Goal: Information Seeking & Learning: Learn about a topic

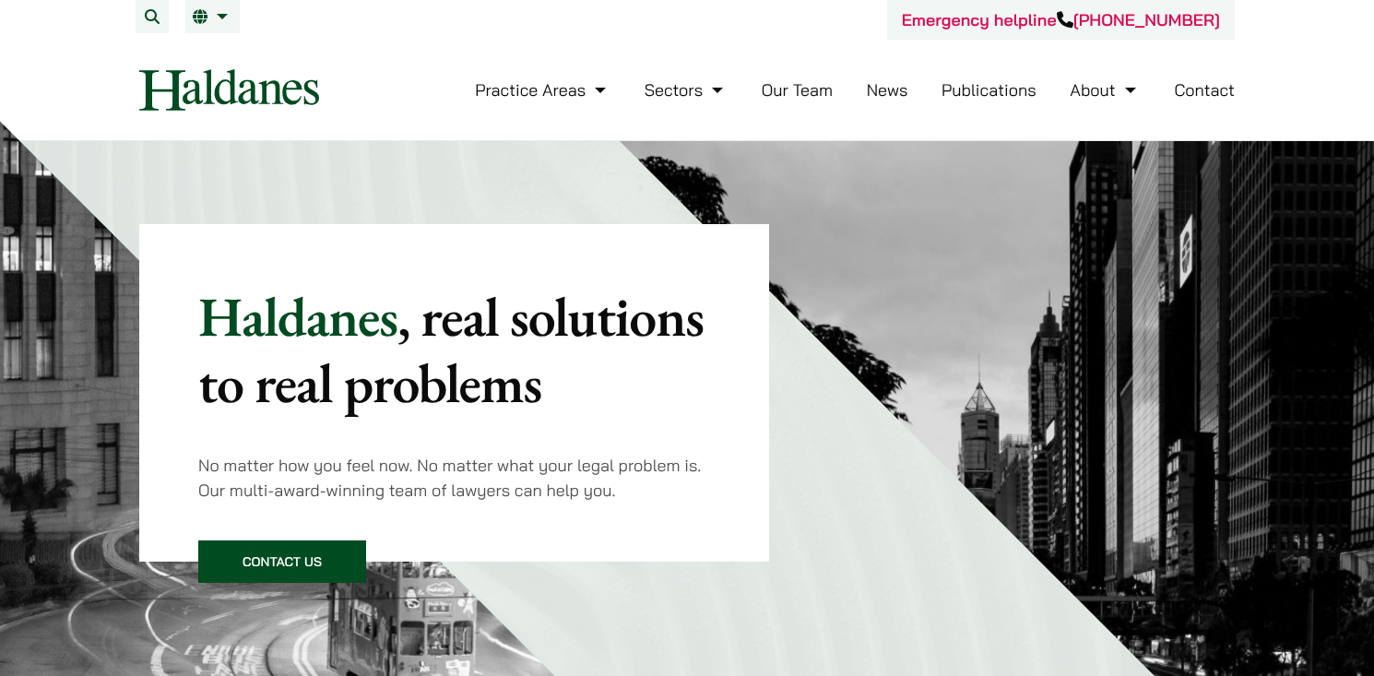
click at [1206, 93] on link "Contact" at bounding box center [1204, 89] width 61 height 21
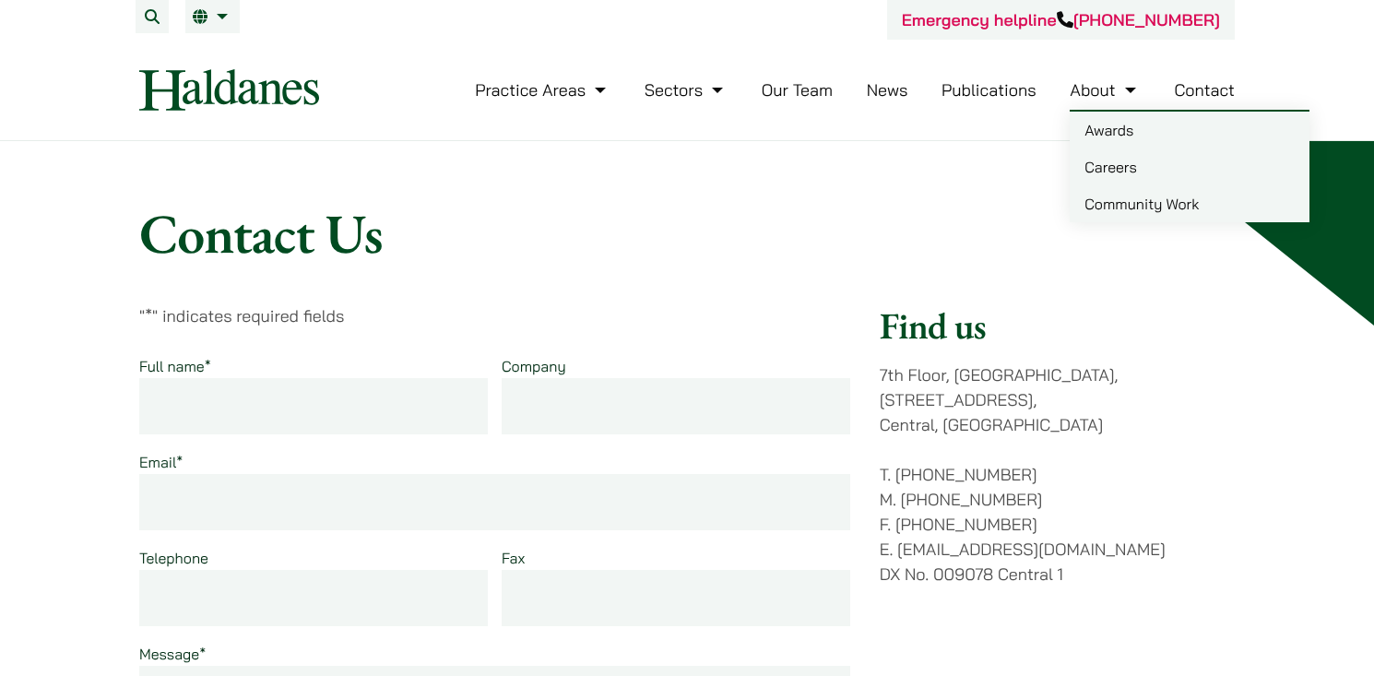
click at [1126, 180] on link "Careers" at bounding box center [1190, 166] width 240 height 37
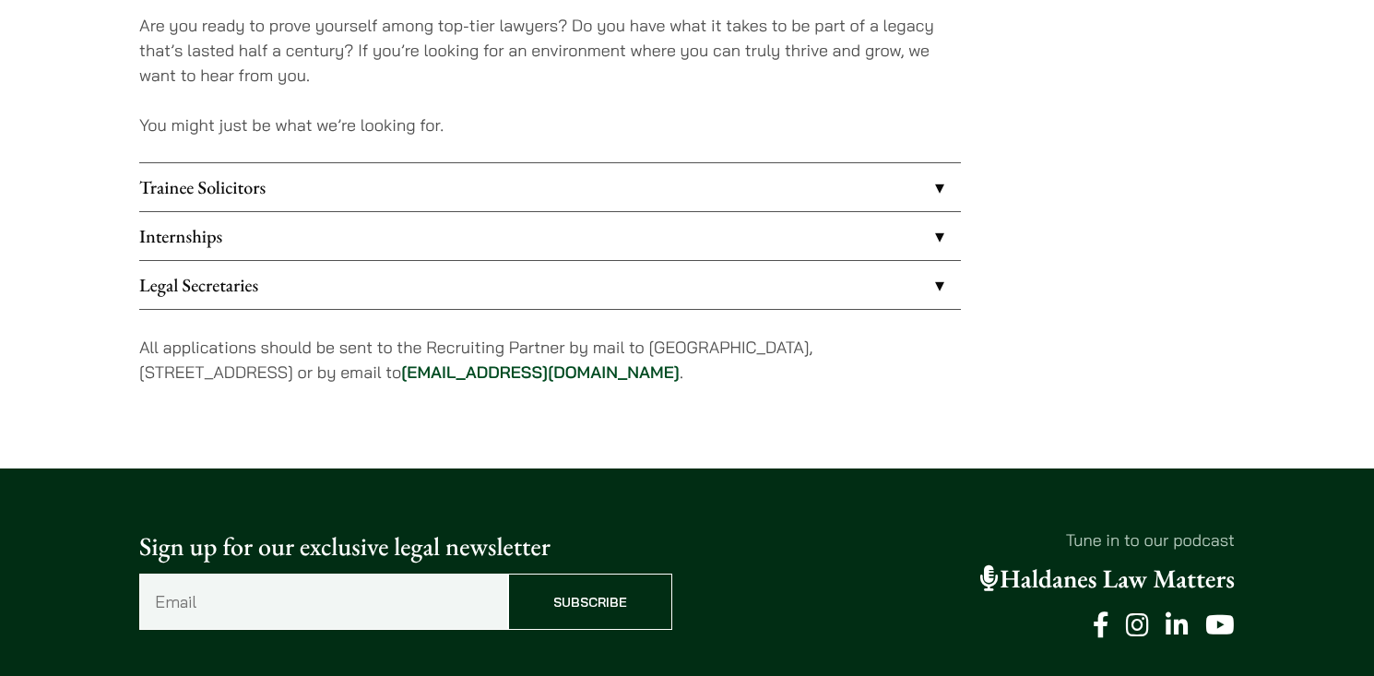
scroll to position [1595, 0]
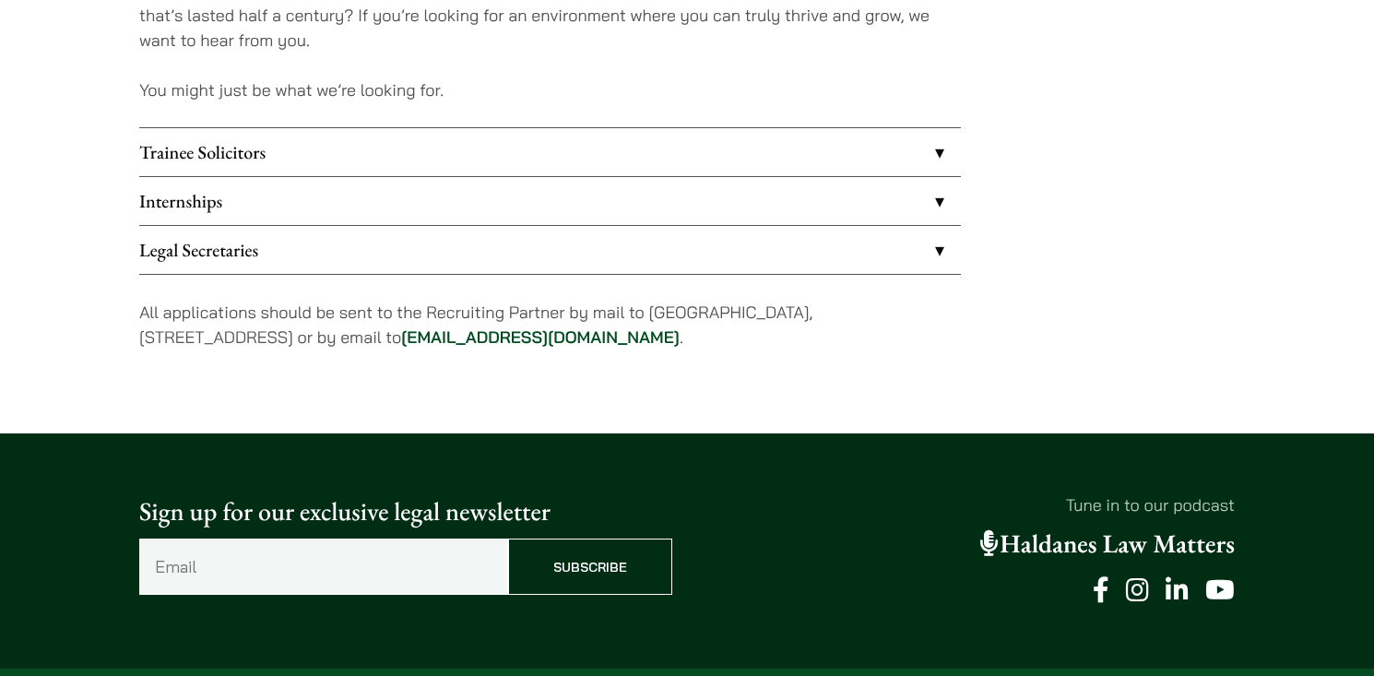
click at [259, 208] on link "Internships" at bounding box center [550, 201] width 822 height 48
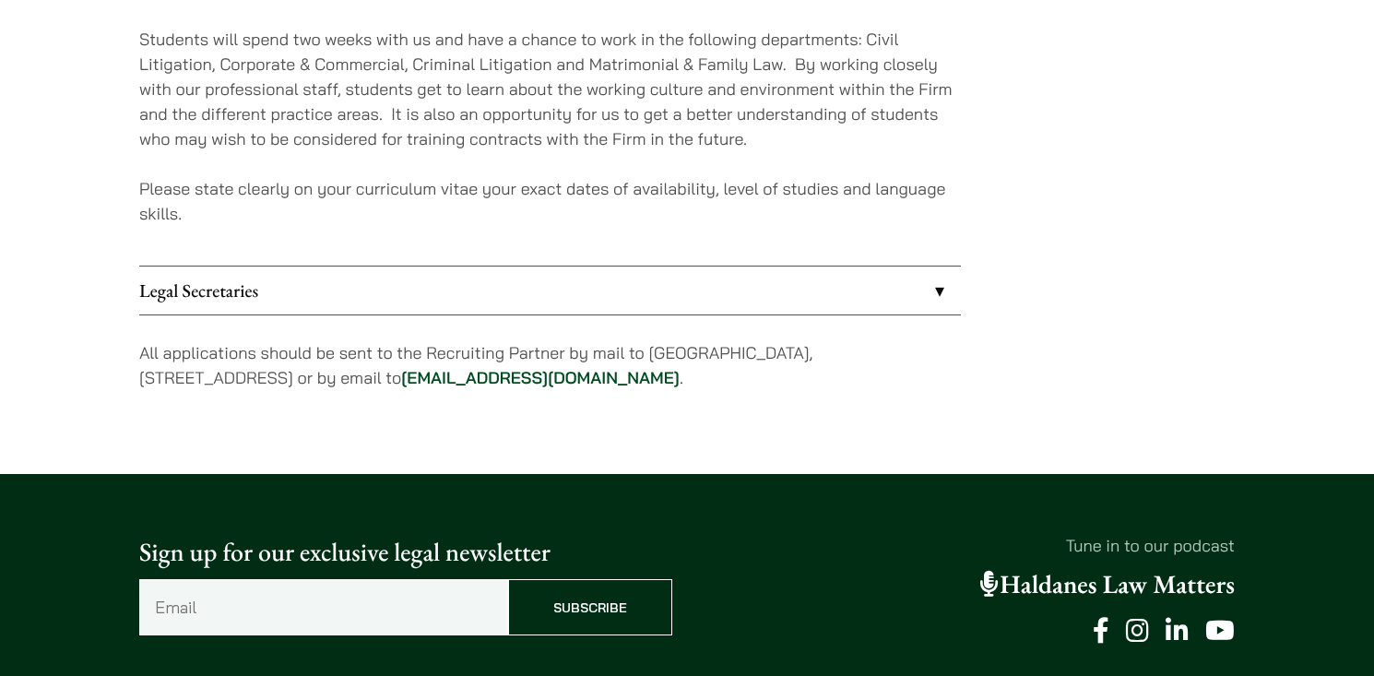
scroll to position [1934, 0]
